Goal: Task Accomplishment & Management: Use online tool/utility

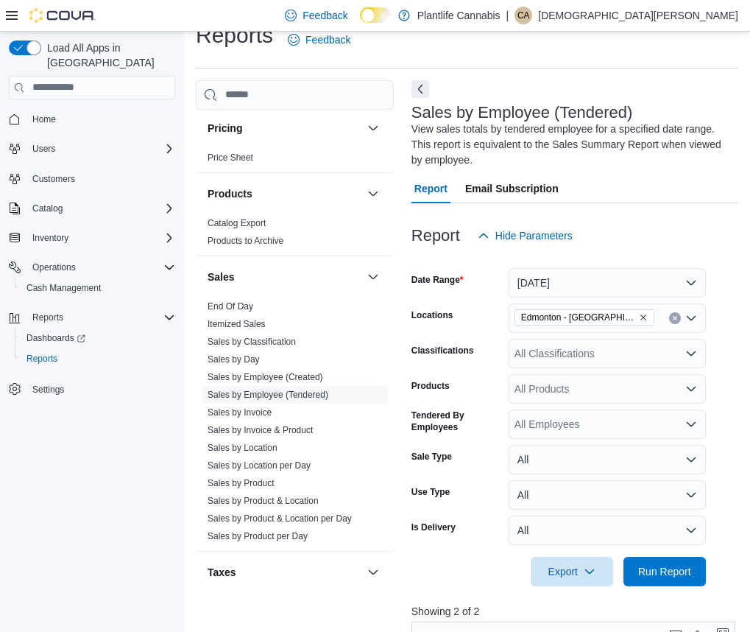
scroll to position [729, 0]
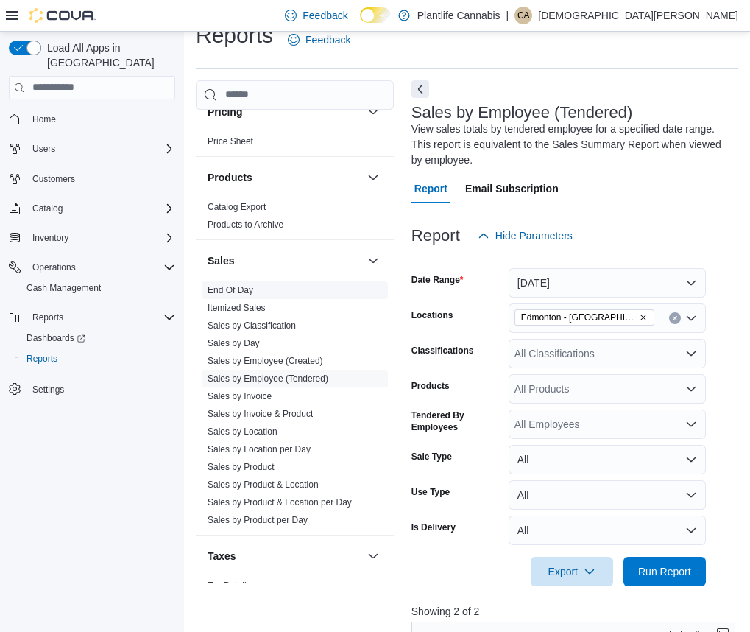
click at [279, 288] on span "End Of Day" at bounding box center [295, 290] width 186 height 18
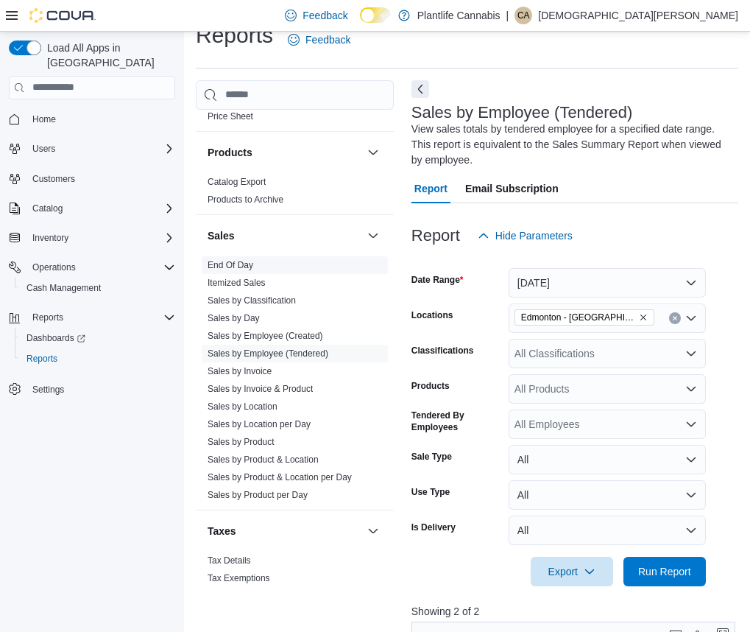
click at [279, 288] on span "Itemized Sales" at bounding box center [295, 283] width 186 height 18
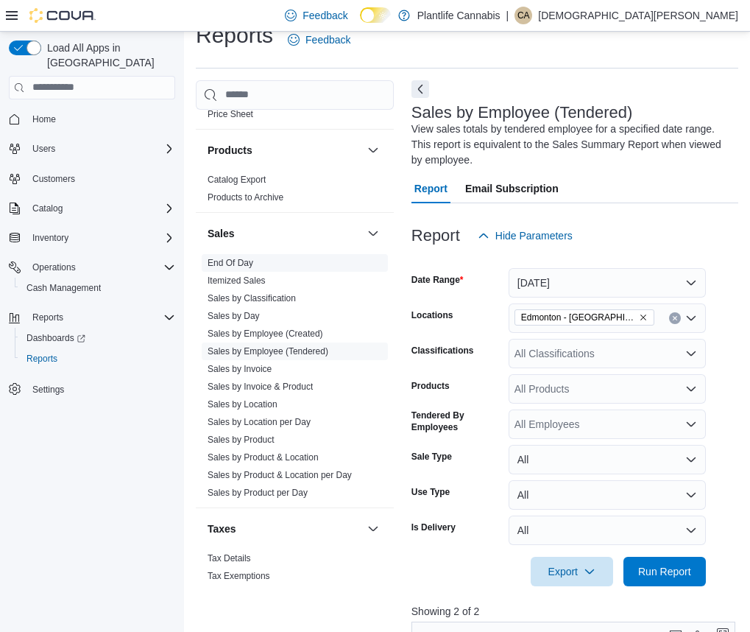
click at [264, 261] on span "End Of Day" at bounding box center [295, 263] width 186 height 18
click at [241, 258] on link "End Of Day" at bounding box center [231, 263] width 46 height 10
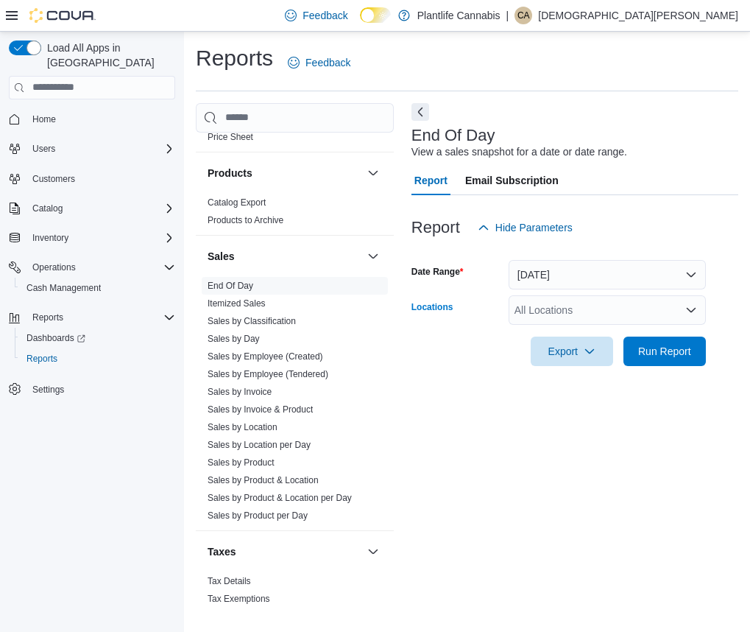
click at [685, 317] on div "All Locations" at bounding box center [607, 309] width 197 height 29
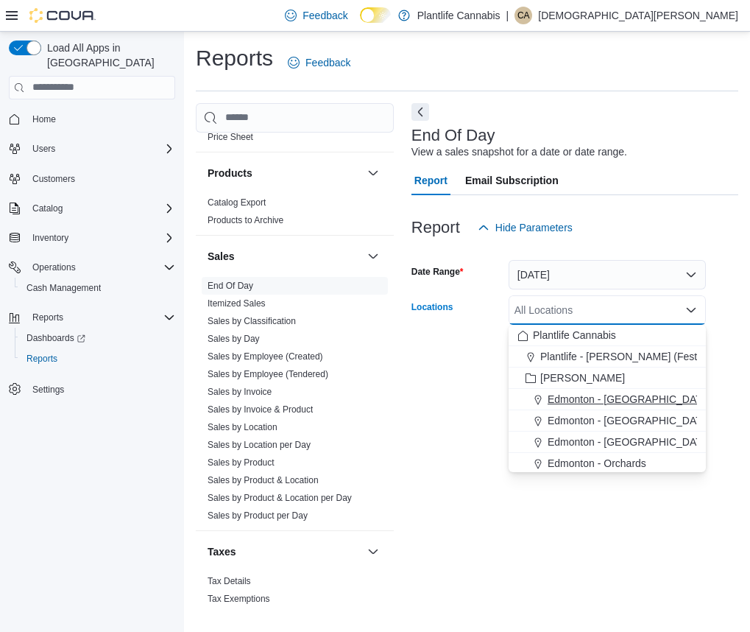
click at [601, 398] on span "Edmonton - [GEOGRAPHIC_DATA]" at bounding box center [629, 399] width 163 height 15
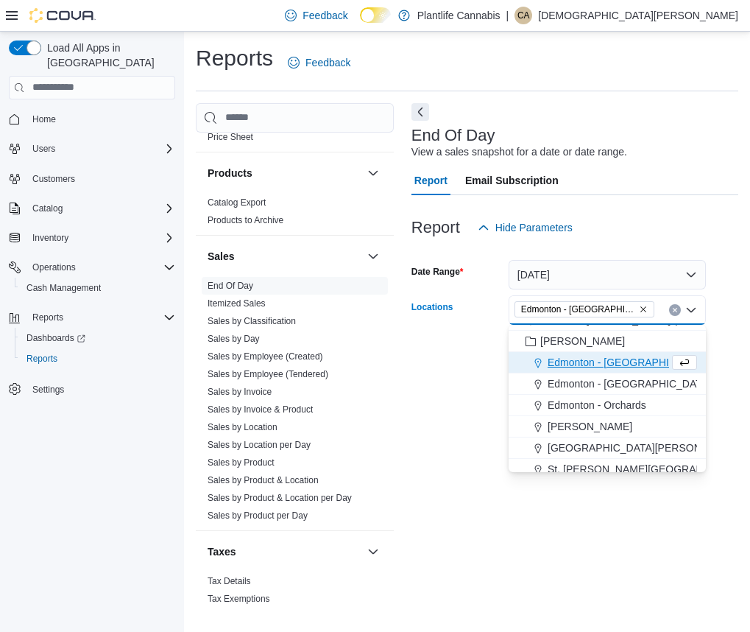
scroll to position [50, 0]
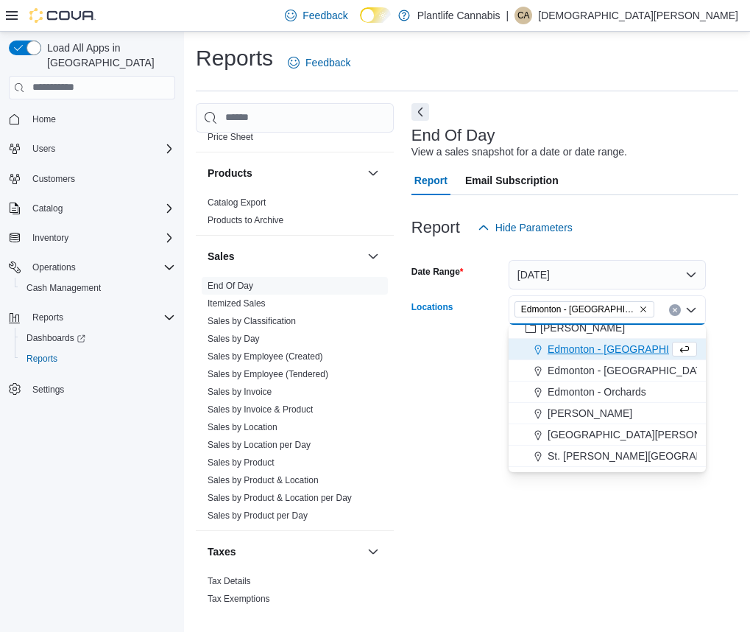
click at [653, 496] on div "End Of Day View a sales snapshot for a date or date range. Report Email Subscri…" at bounding box center [574, 354] width 327 height 503
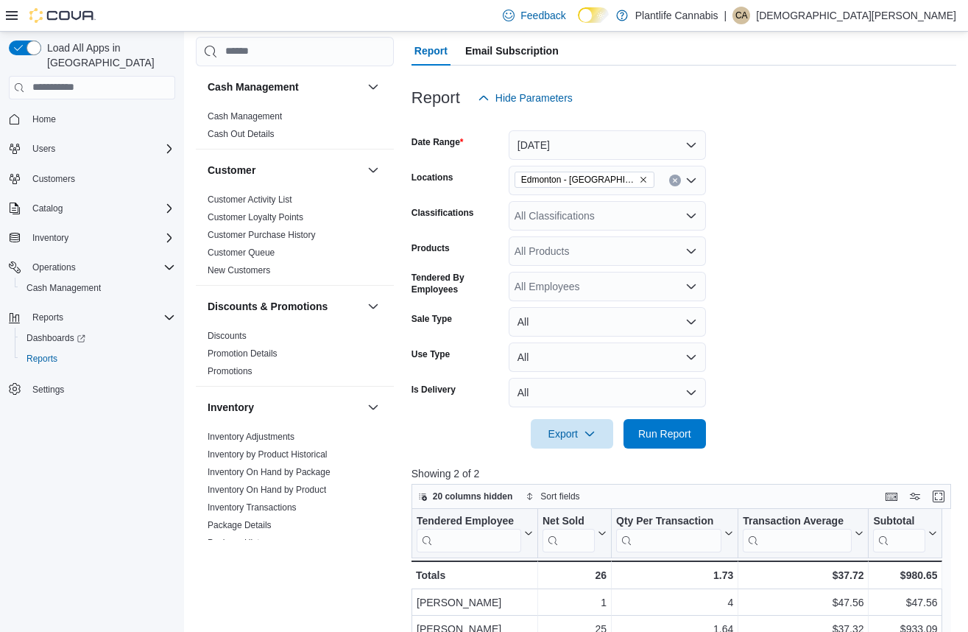
scroll to position [146, 0]
click at [66, 261] on span "Operations" at bounding box center [53, 267] width 43 height 12
click at [63, 261] on span "Operations" at bounding box center [53, 267] width 43 height 12
click at [60, 282] on span "Cash Management" at bounding box center [63, 288] width 74 height 12
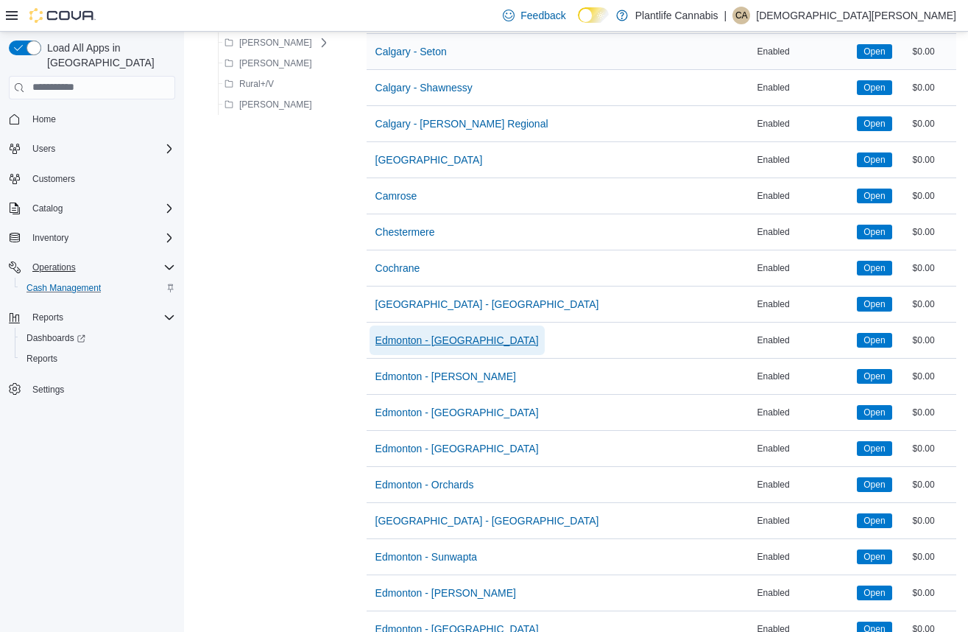
scroll to position [347, 0]
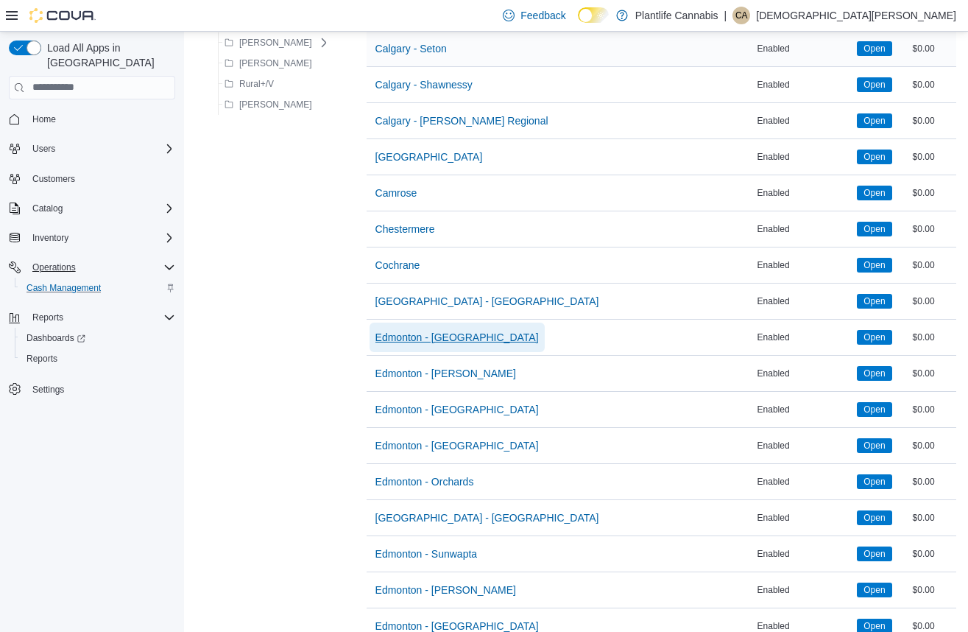
click at [471, 337] on span "Edmonton - [GEOGRAPHIC_DATA]" at bounding box center [456, 337] width 163 height 15
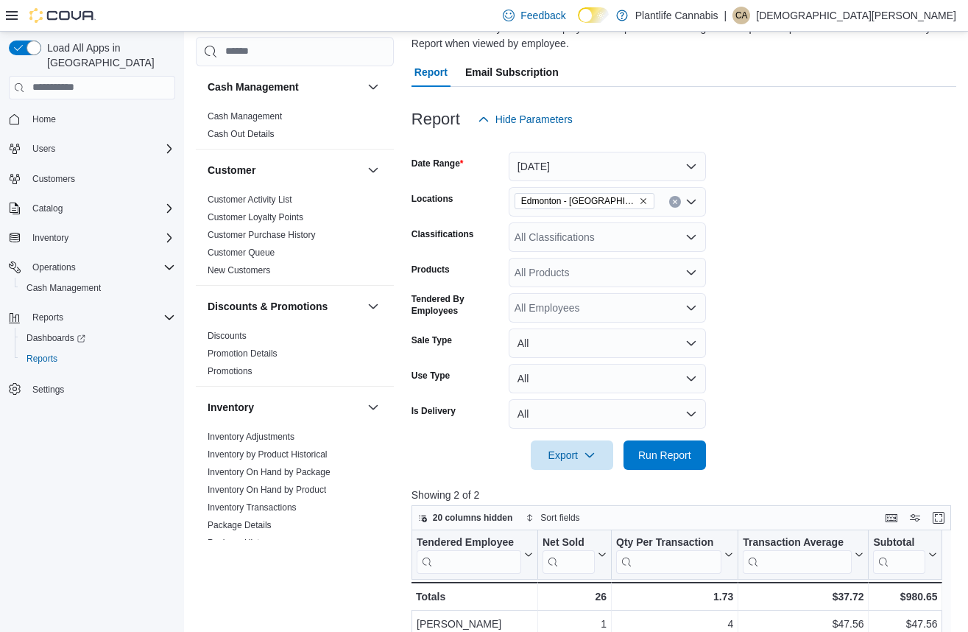
scroll to position [124, 0]
click at [663, 451] on span "Run Report" at bounding box center [664, 453] width 53 height 15
